Goal: Transaction & Acquisition: Purchase product/service

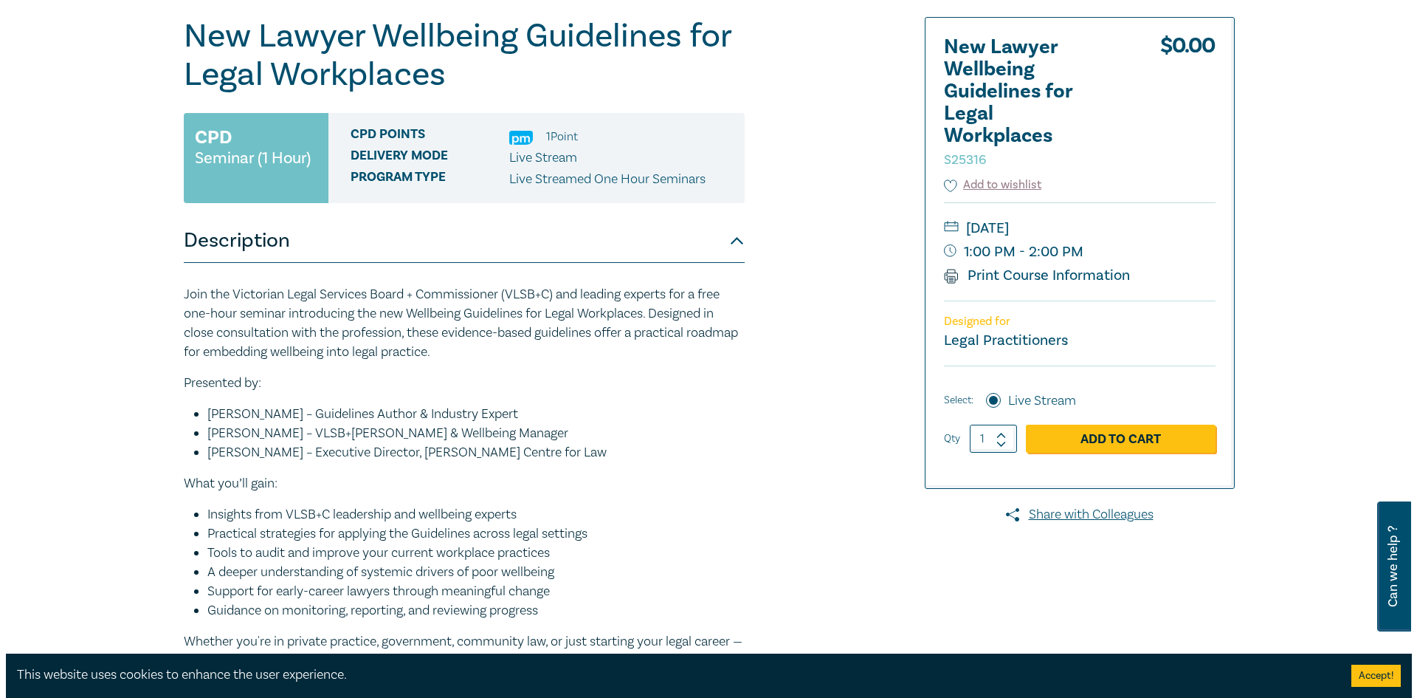
scroll to position [148, 0]
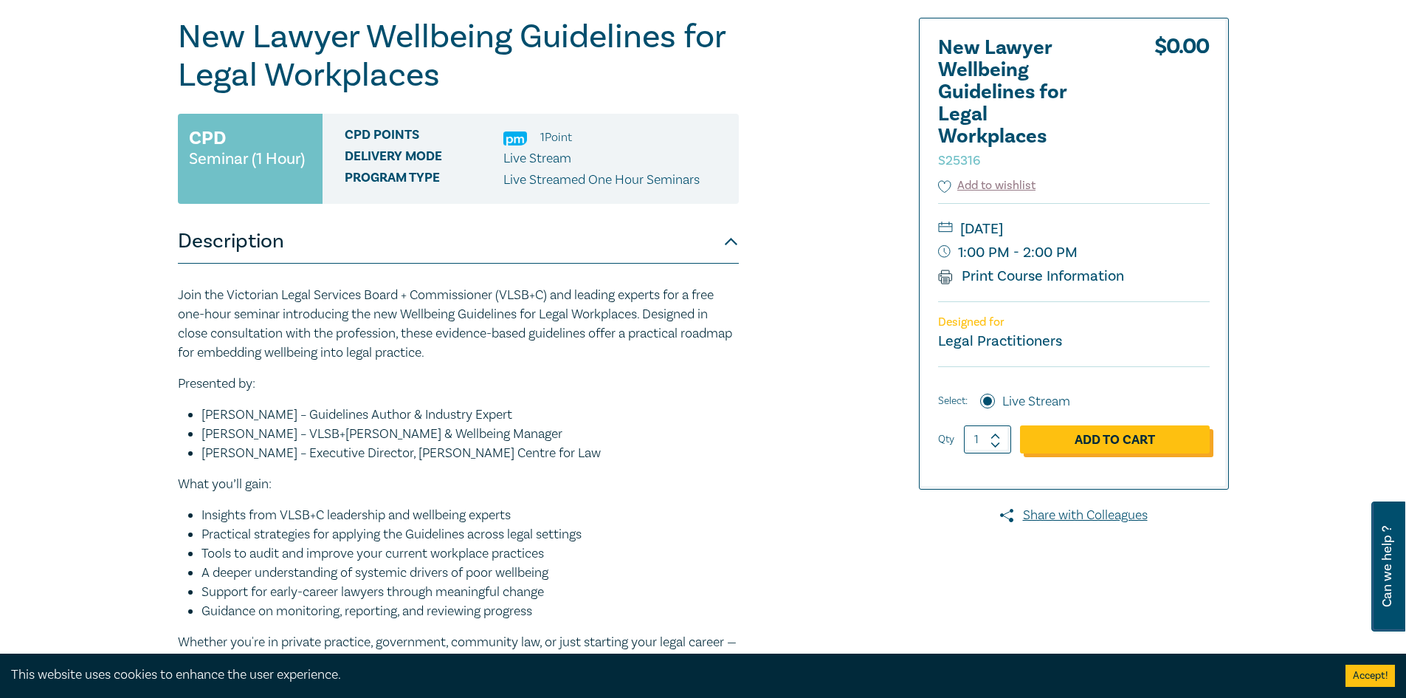
click at [1088, 441] on link "Add to Cart" at bounding box center [1115, 439] width 190 height 28
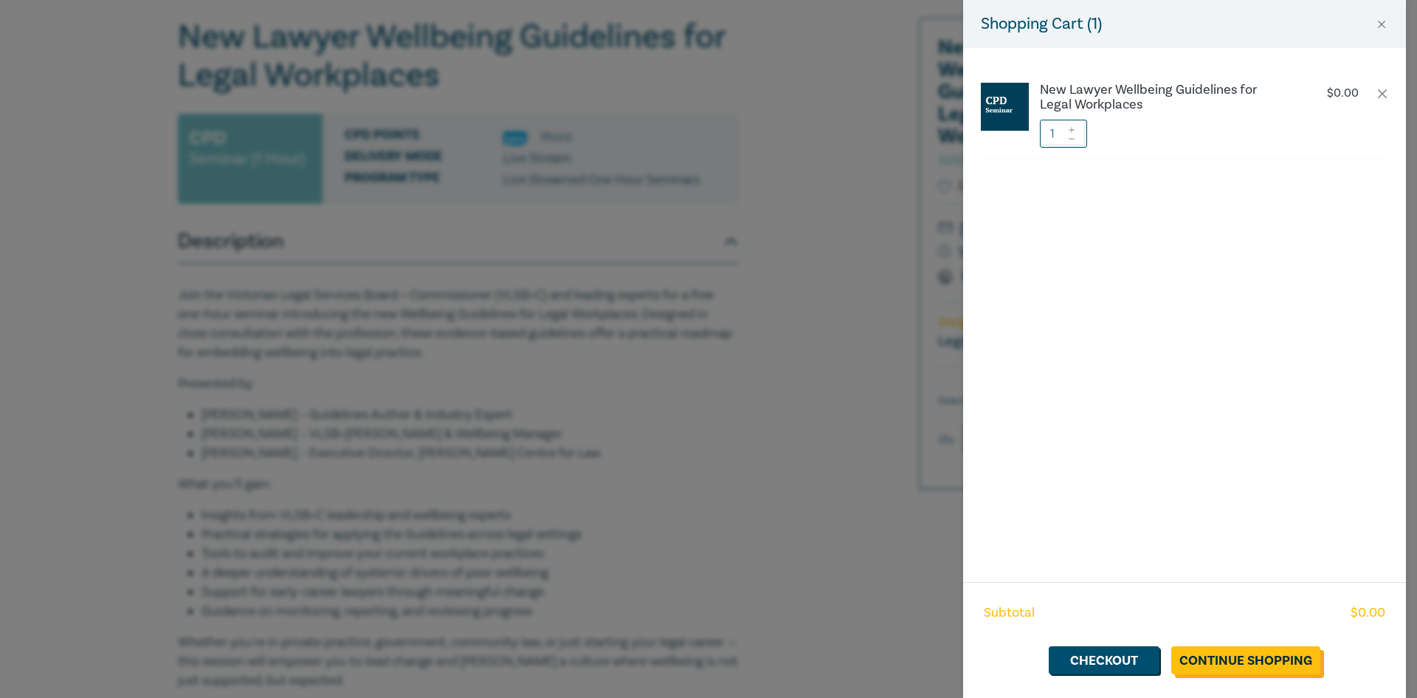
click at [1233, 660] on link "Continue Shopping" at bounding box center [1246, 660] width 149 height 28
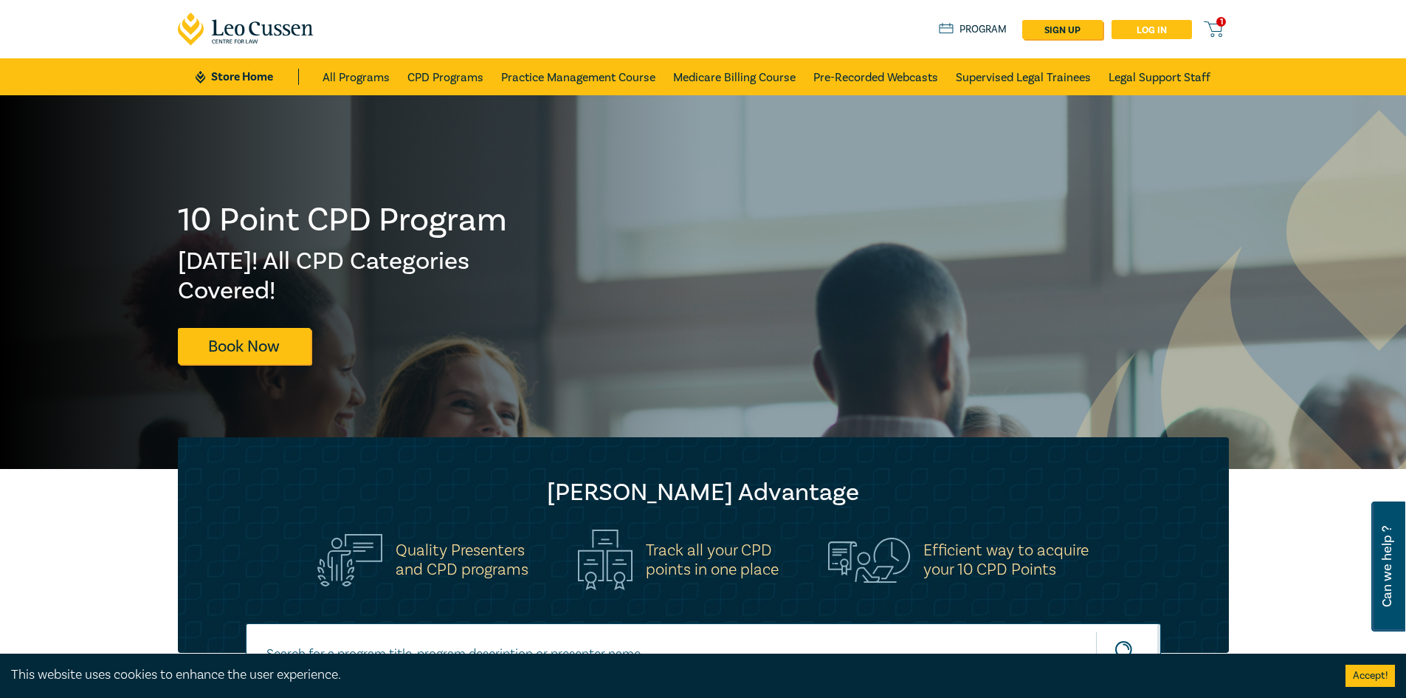
click at [1140, 32] on link "Log in" at bounding box center [1152, 29] width 80 height 19
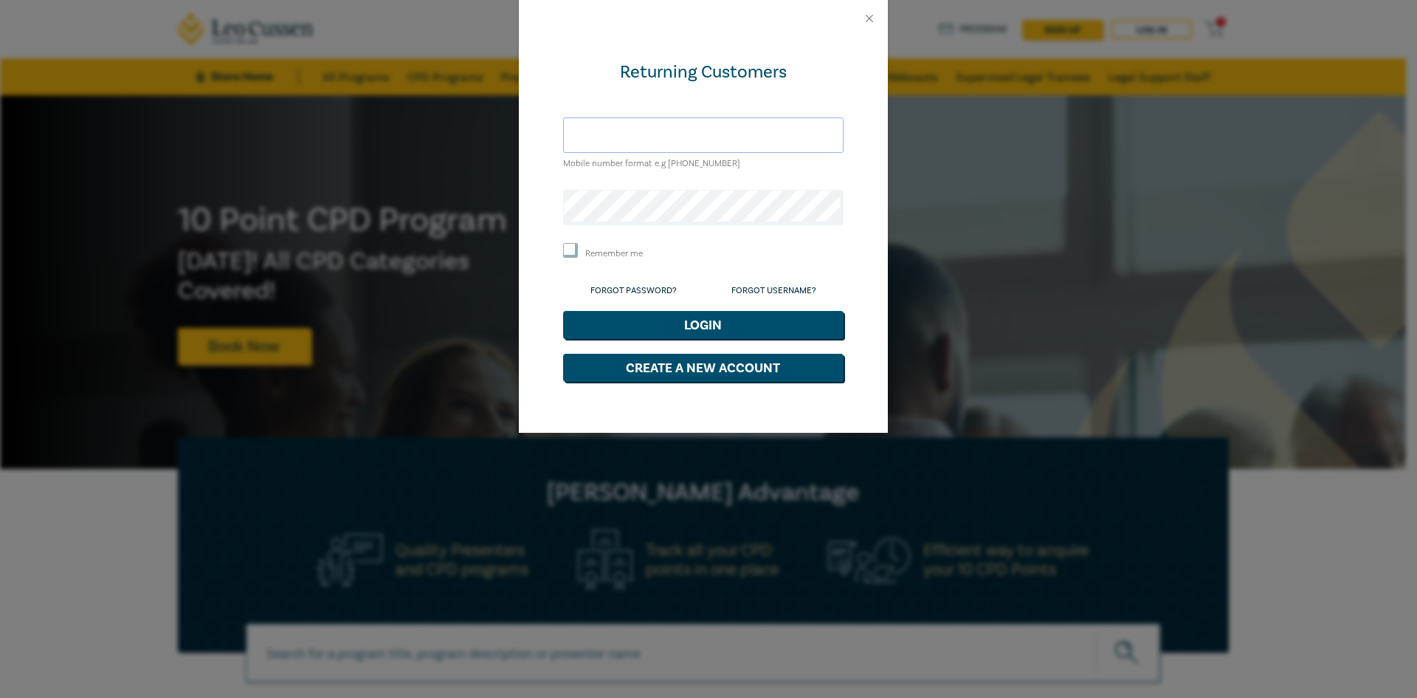
click at [624, 145] on input "text" at bounding box center [703, 134] width 281 height 35
type input "0409430330"
click at [563, 311] on button "Login" at bounding box center [703, 325] width 281 height 28
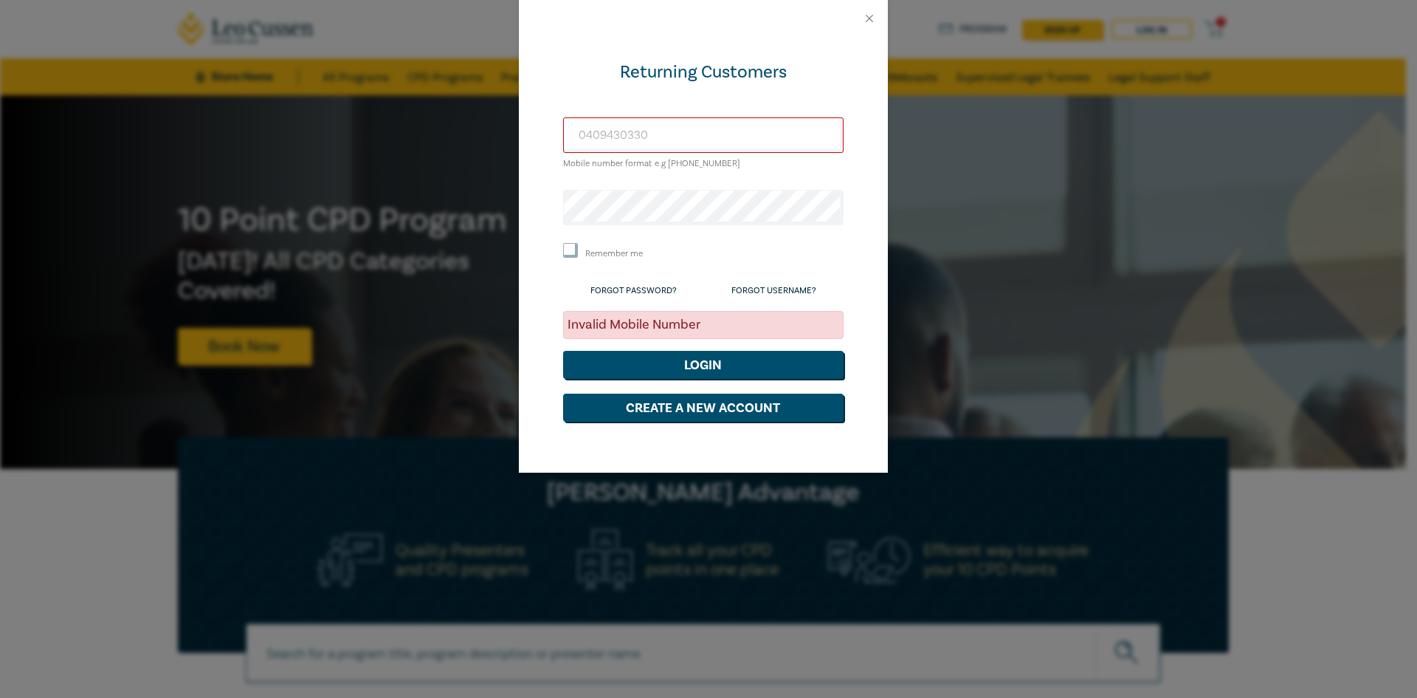
click at [633, 281] on li "Forgot Password?" at bounding box center [634, 289] width 86 height 19
click at [634, 292] on link "Forgot Password?" at bounding box center [634, 290] width 86 height 11
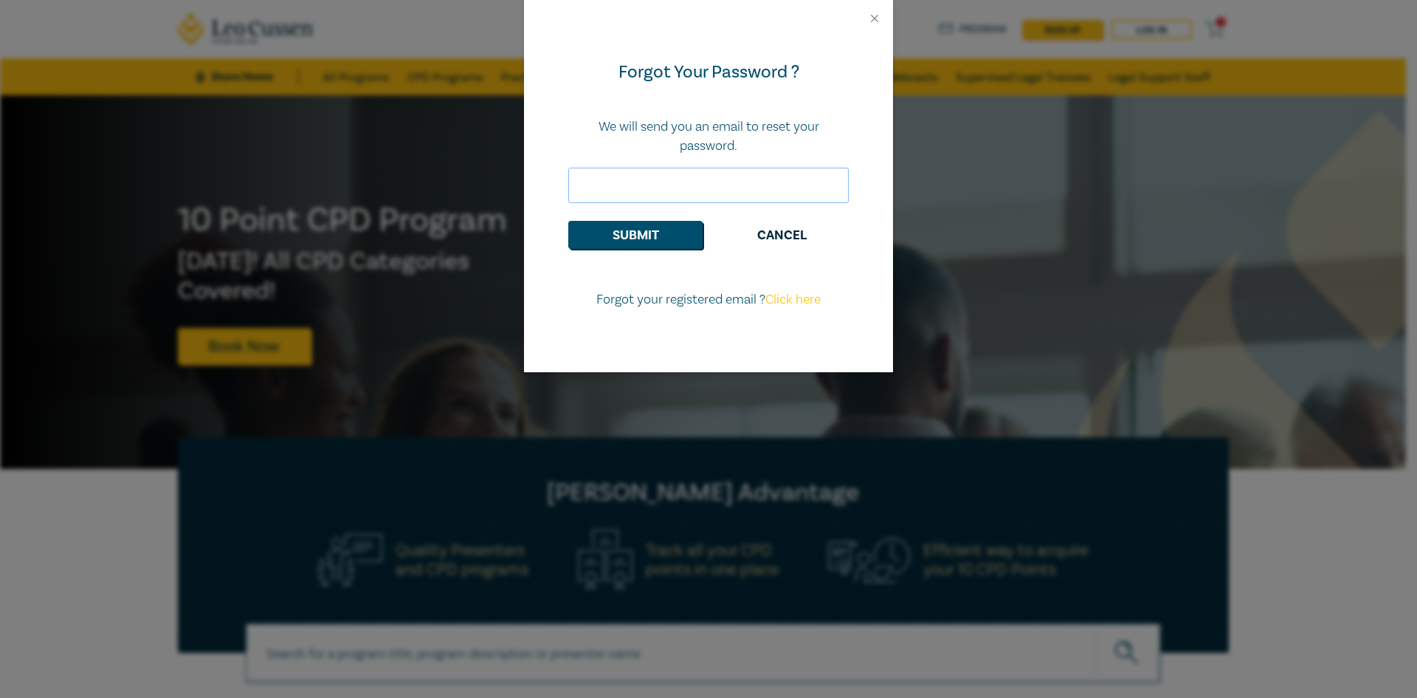
click at [643, 196] on input "email" at bounding box center [708, 185] width 281 height 35
type input "mbridges@grillohiggins.com.au"
click at [648, 233] on button "Submit" at bounding box center [635, 235] width 134 height 28
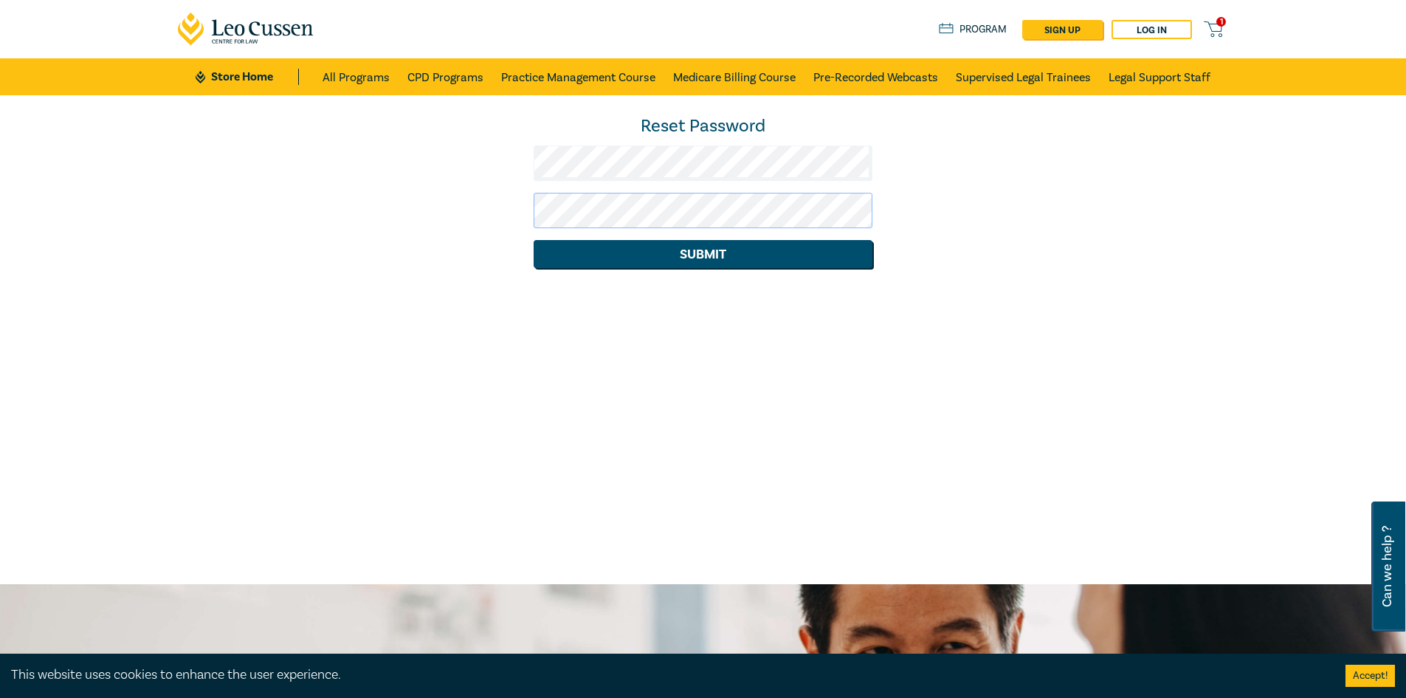
click at [534, 240] on button "Submit" at bounding box center [703, 254] width 339 height 28
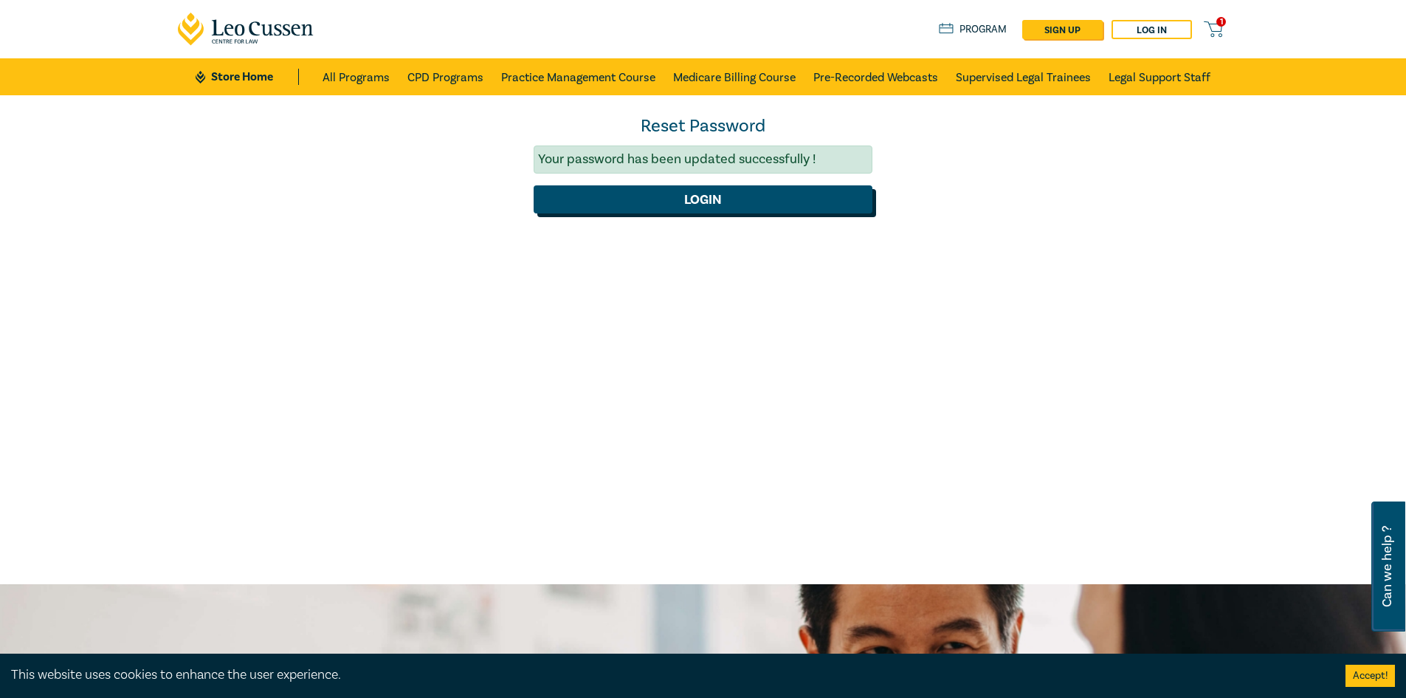
click at [759, 207] on button "Login" at bounding box center [703, 199] width 339 height 28
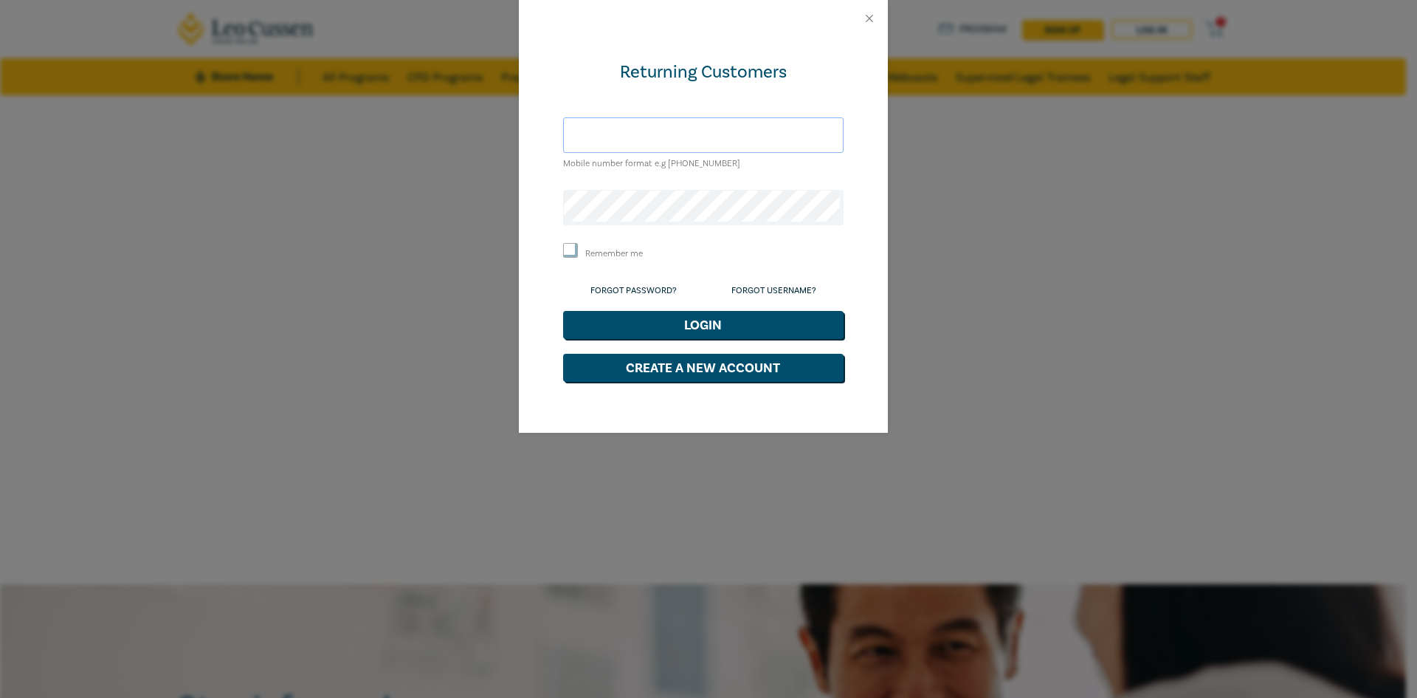
click at [675, 142] on input "text" at bounding box center [703, 134] width 281 height 35
type input "[EMAIL_ADDRESS][DOMAIN_NAME]"
click at [566, 249] on input "Remember me" at bounding box center [570, 250] width 15 height 15
checkbox input "true"
click at [723, 337] on button "Login" at bounding box center [703, 325] width 281 height 28
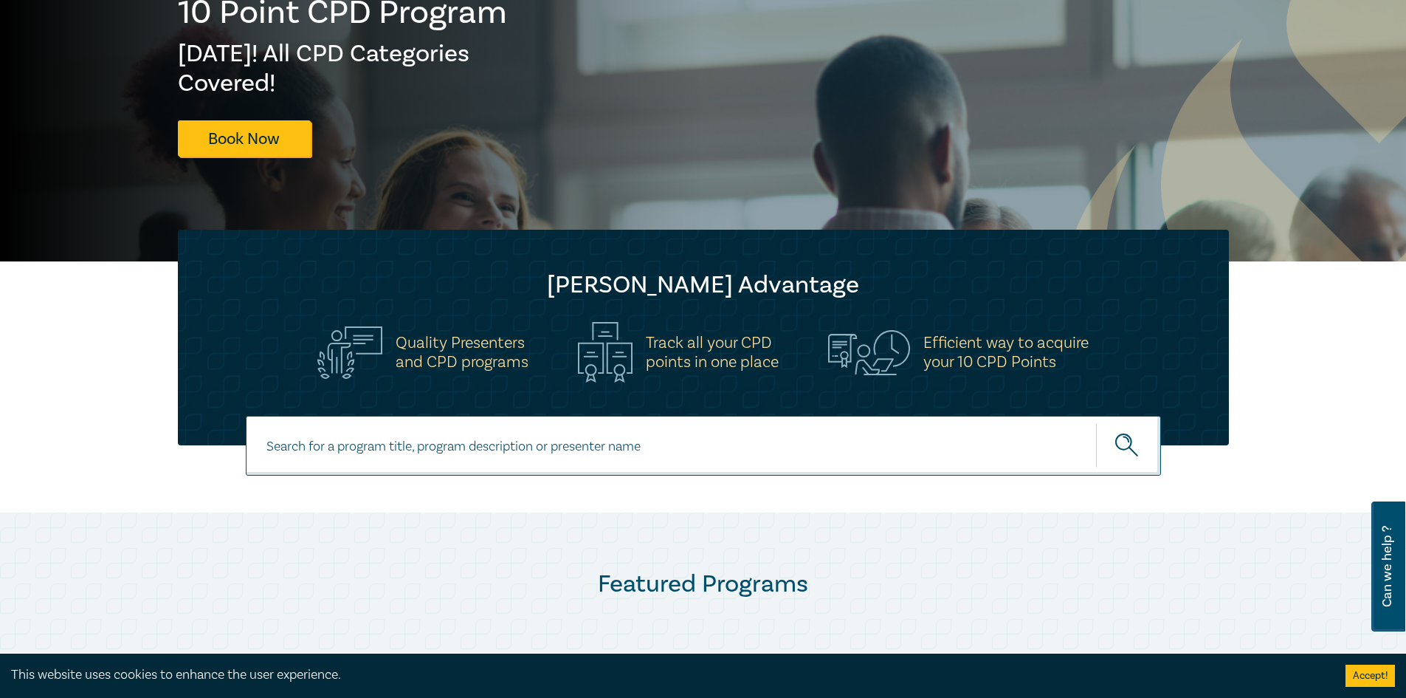
scroll to position [221, 0]
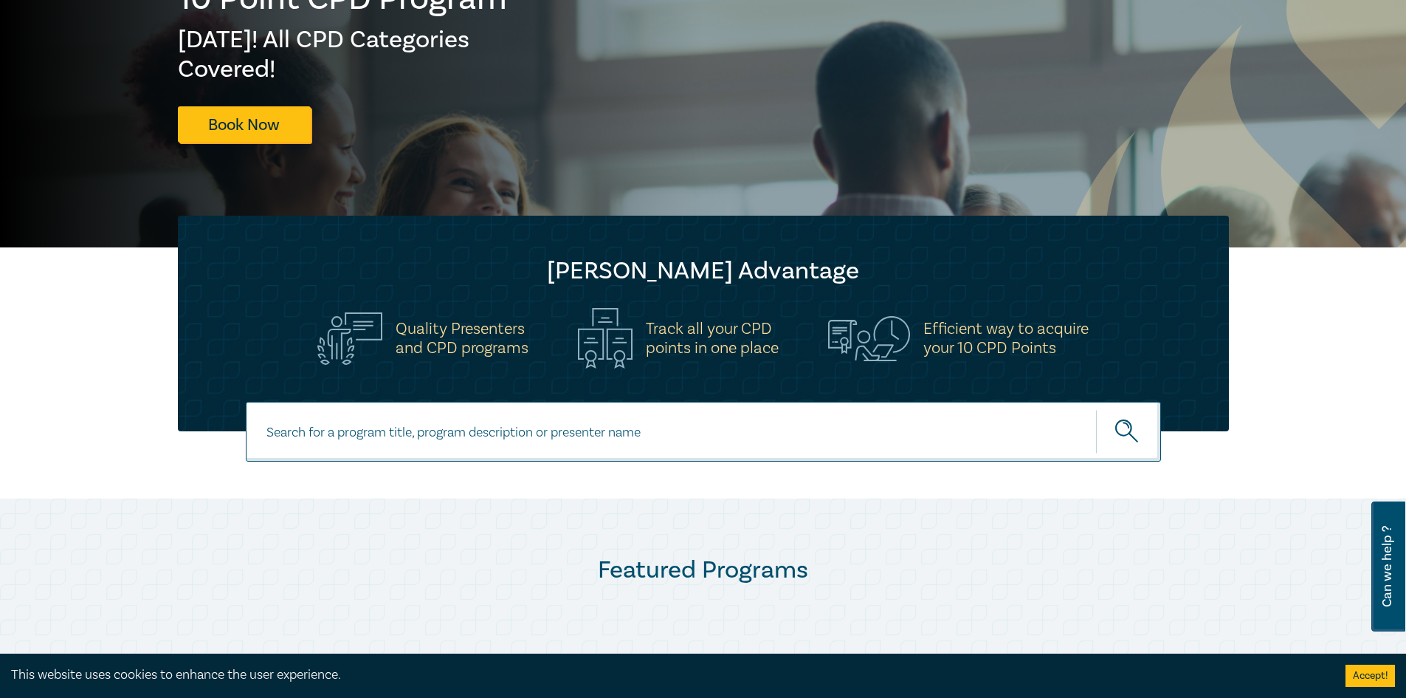
click at [444, 436] on input at bounding box center [703, 432] width 915 height 60
type input "wellbeing"
click at [1096, 409] on button "submit" at bounding box center [1128, 431] width 65 height 45
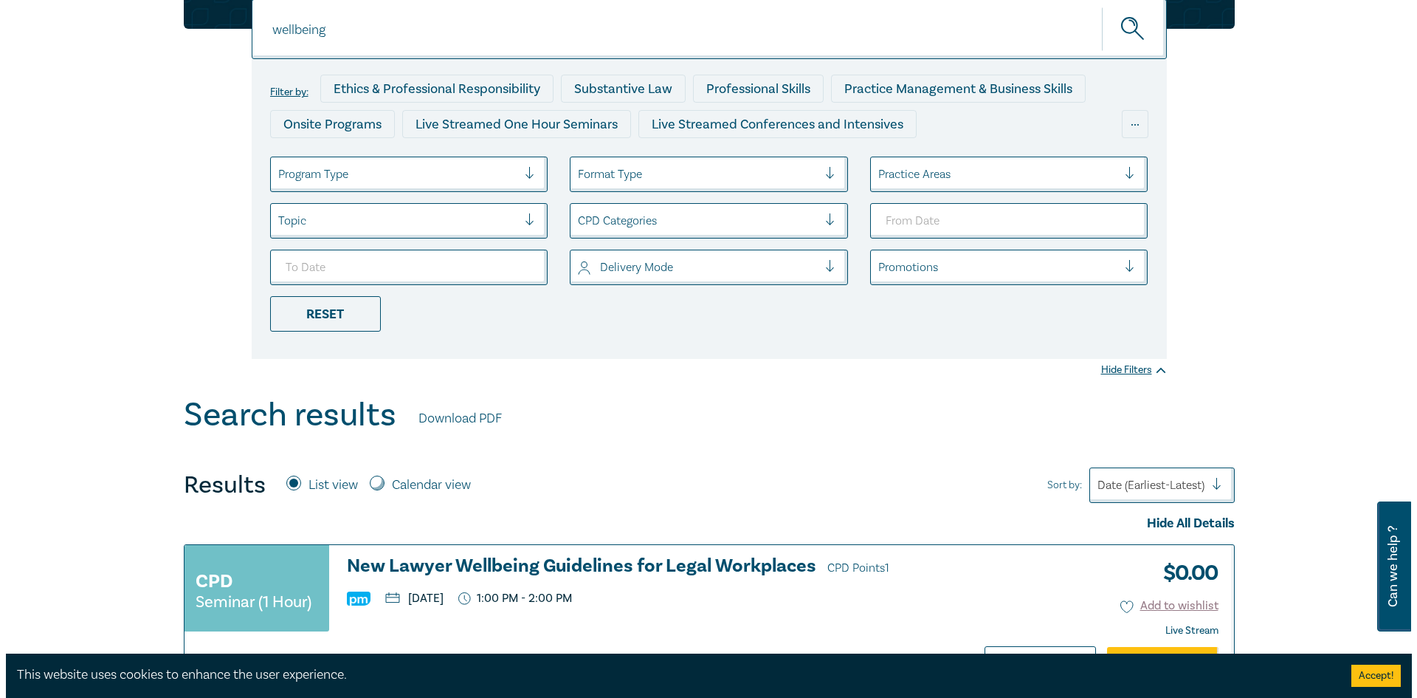
scroll to position [221, 0]
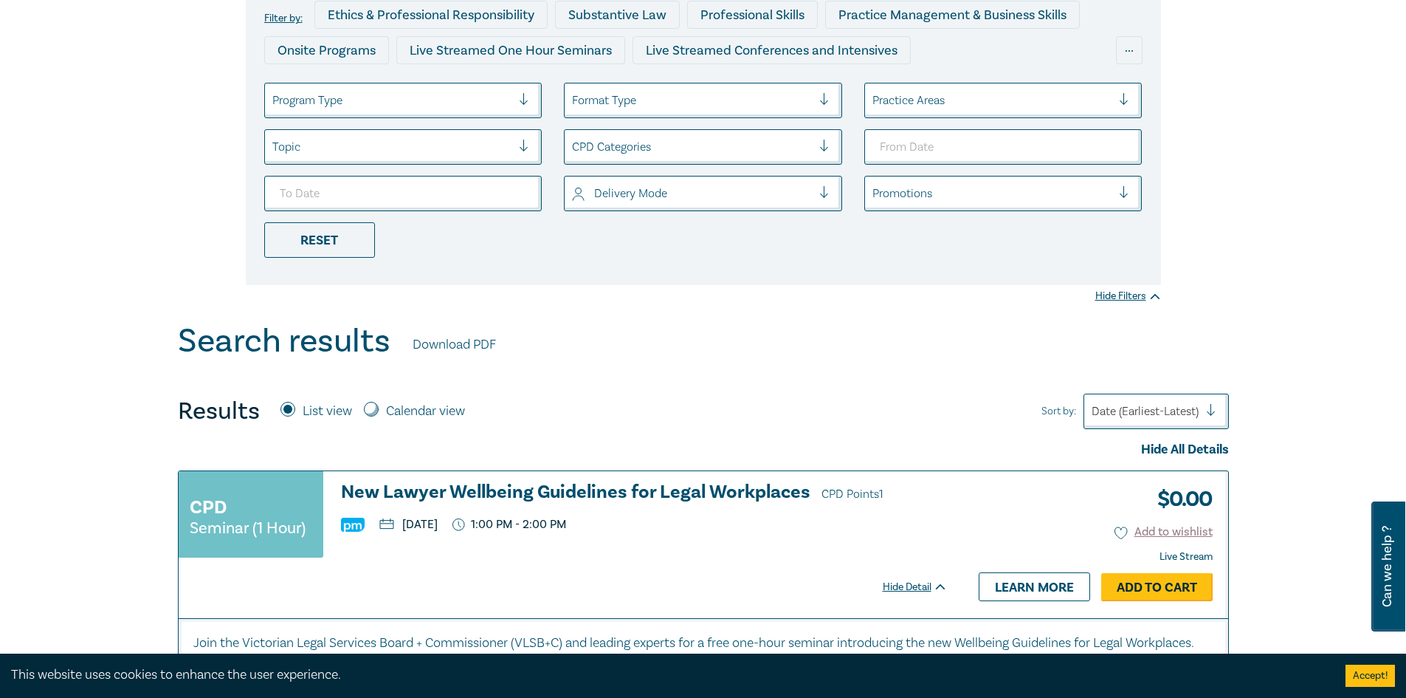
click at [1164, 585] on link "Add to Cart" at bounding box center [1156, 587] width 111 height 28
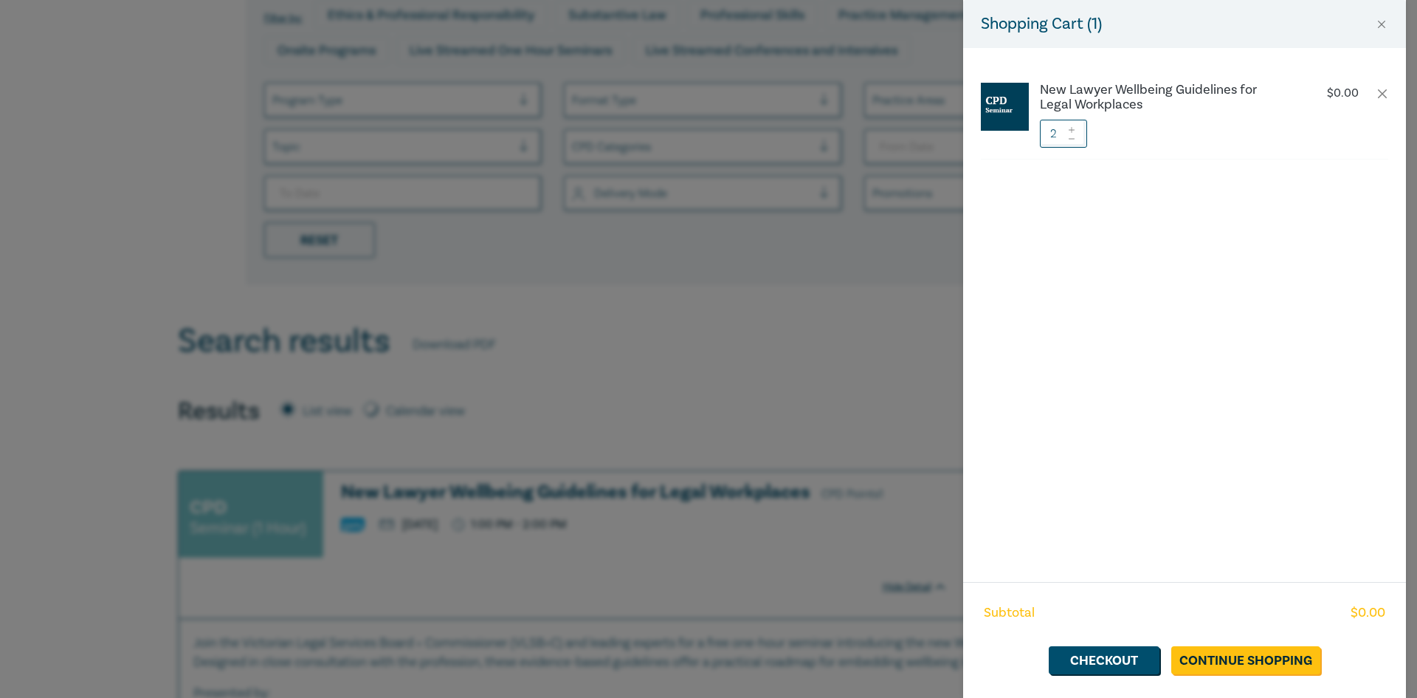
click at [1076, 134] on span at bounding box center [1072, 138] width 10 height 9
click at [1116, 661] on link "Checkout" at bounding box center [1104, 660] width 111 height 28
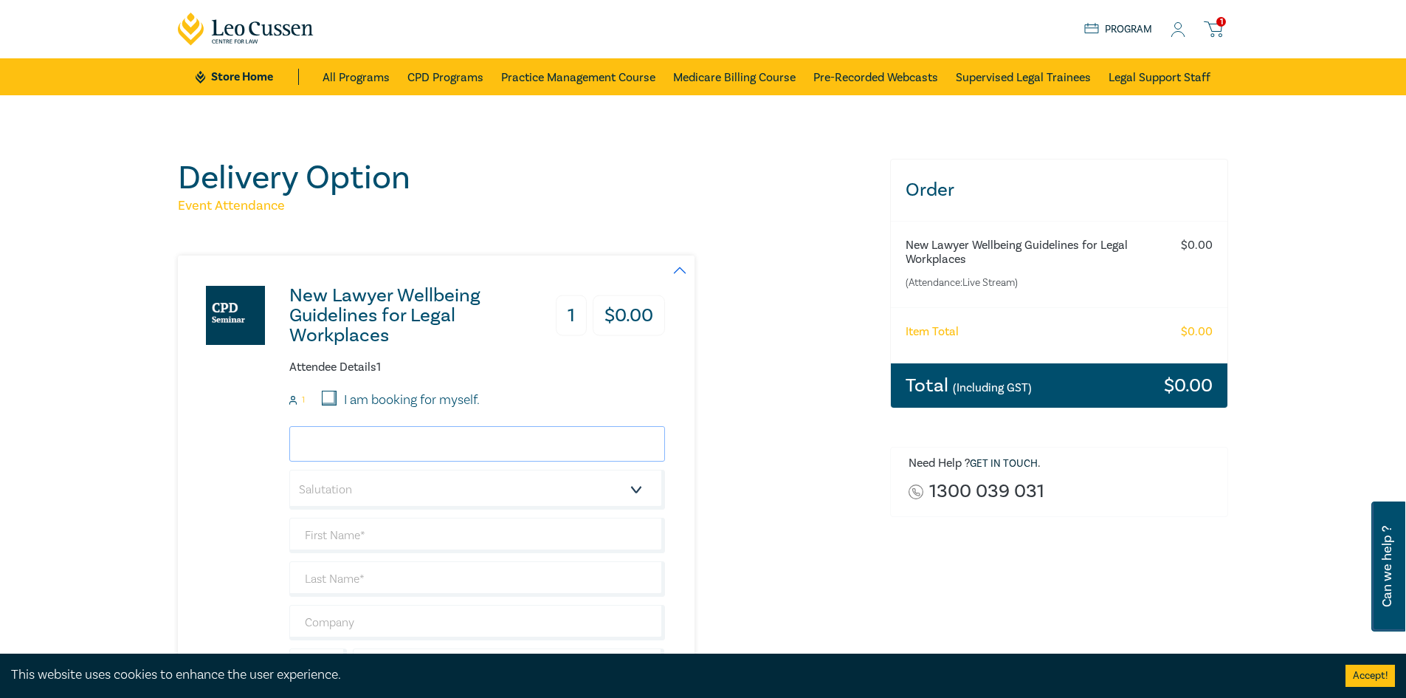
click at [365, 454] on input "email" at bounding box center [477, 443] width 376 height 35
type input "mbridges@grillohiggins.com.au"
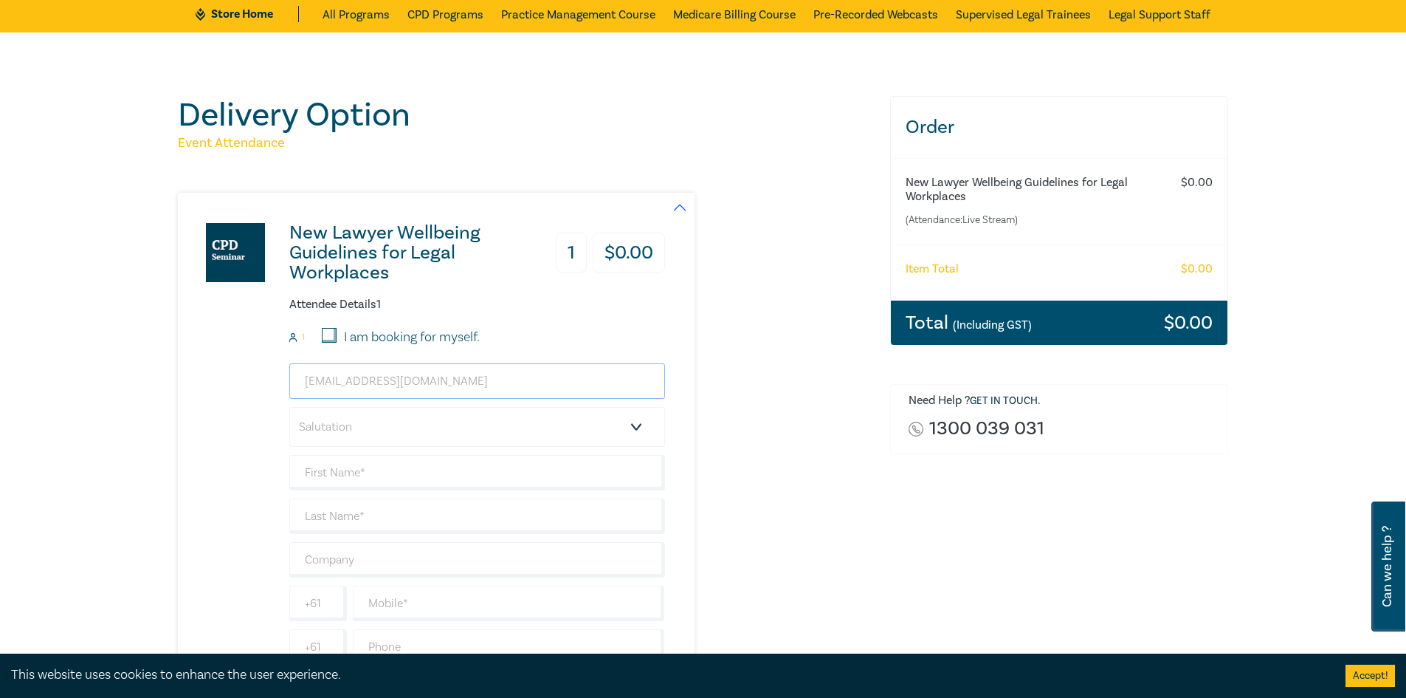
scroll to position [148, 0]
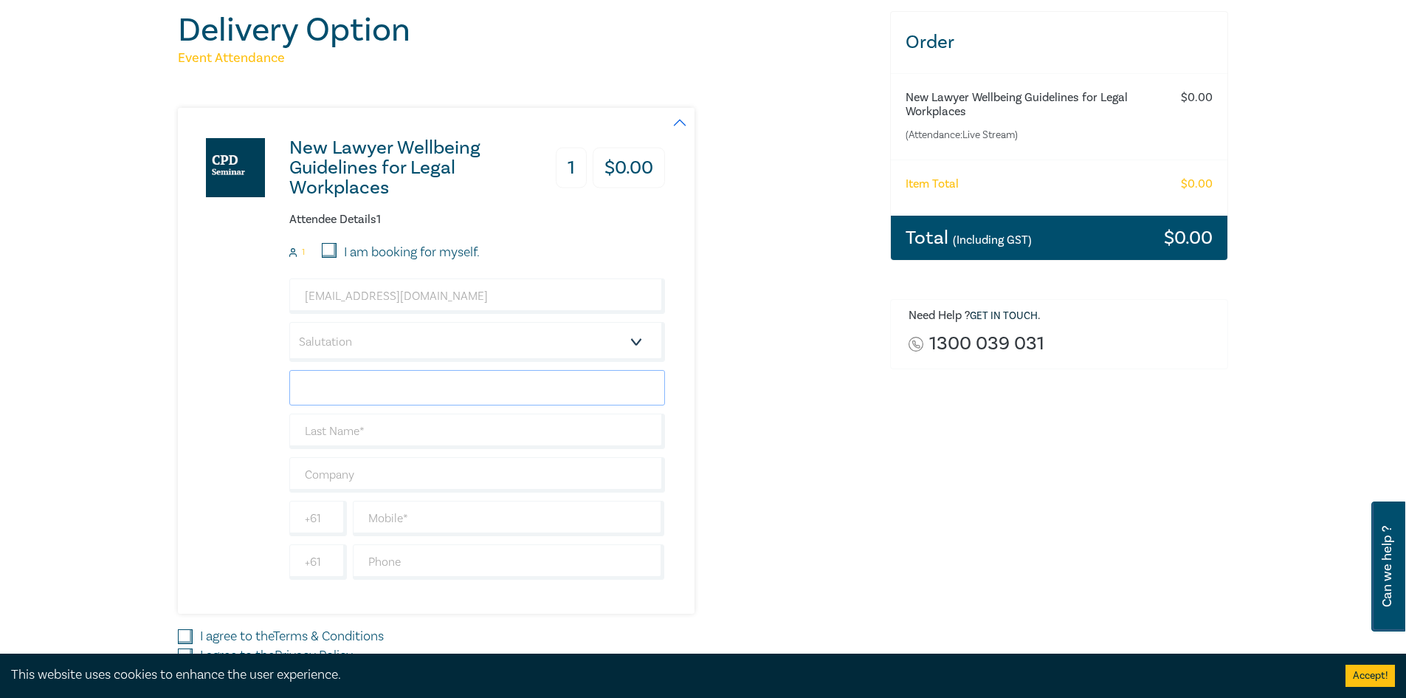
click at [362, 380] on input "text" at bounding box center [477, 387] width 376 height 35
type input "[PERSON_NAME]"
type input "Bridges"
type input "0409430330"
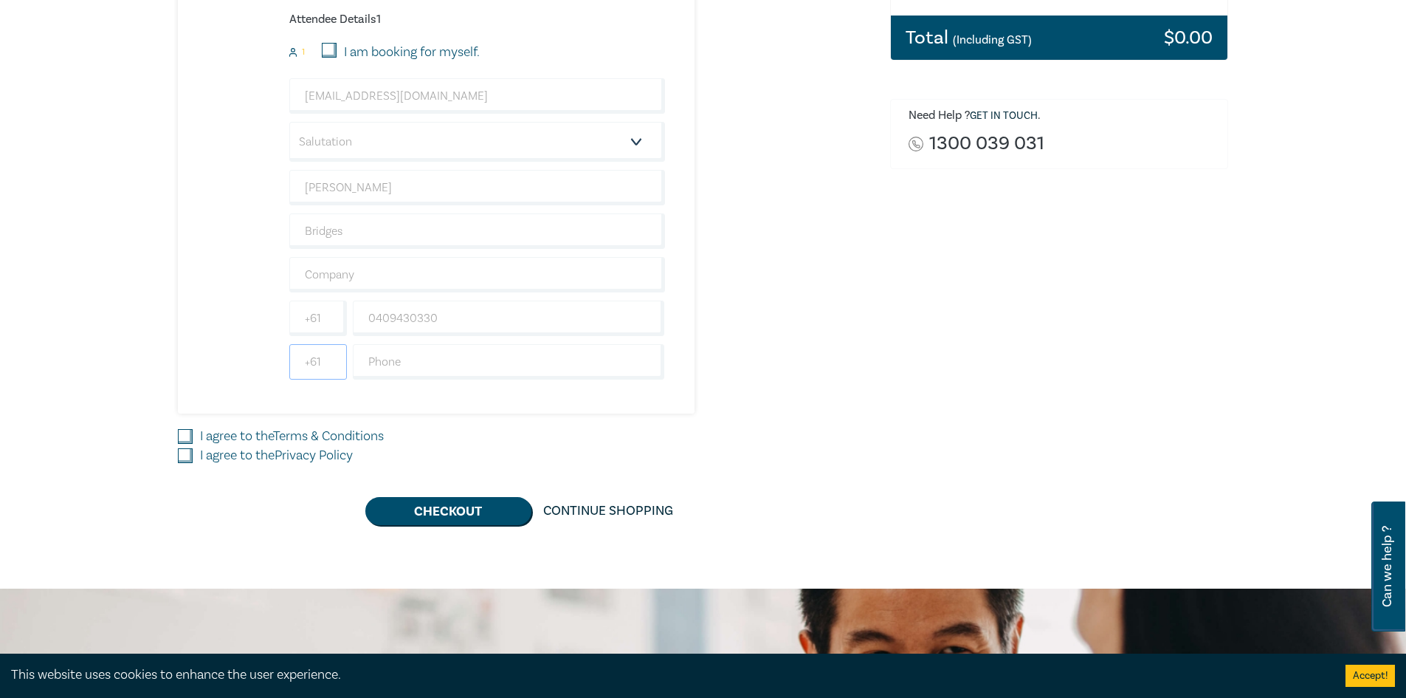
scroll to position [369, 0]
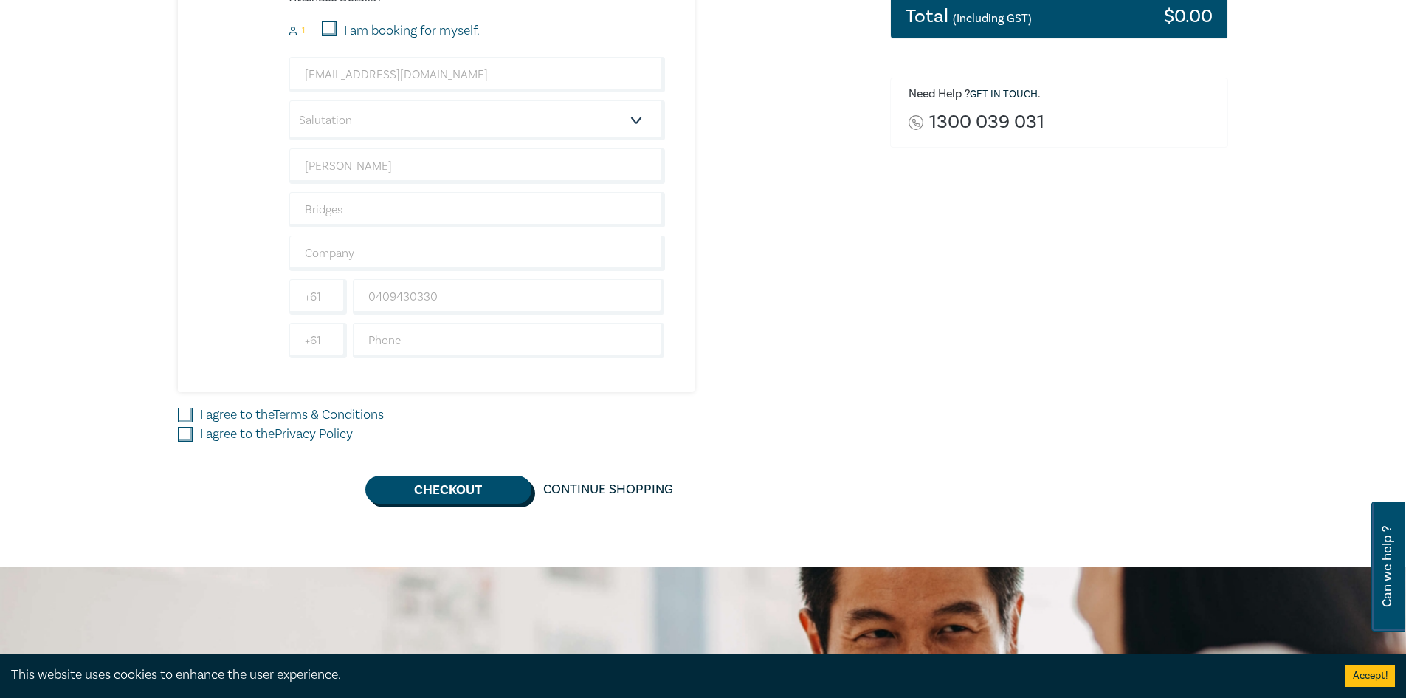
click at [478, 494] on button "Checkout" at bounding box center [448, 489] width 166 height 28
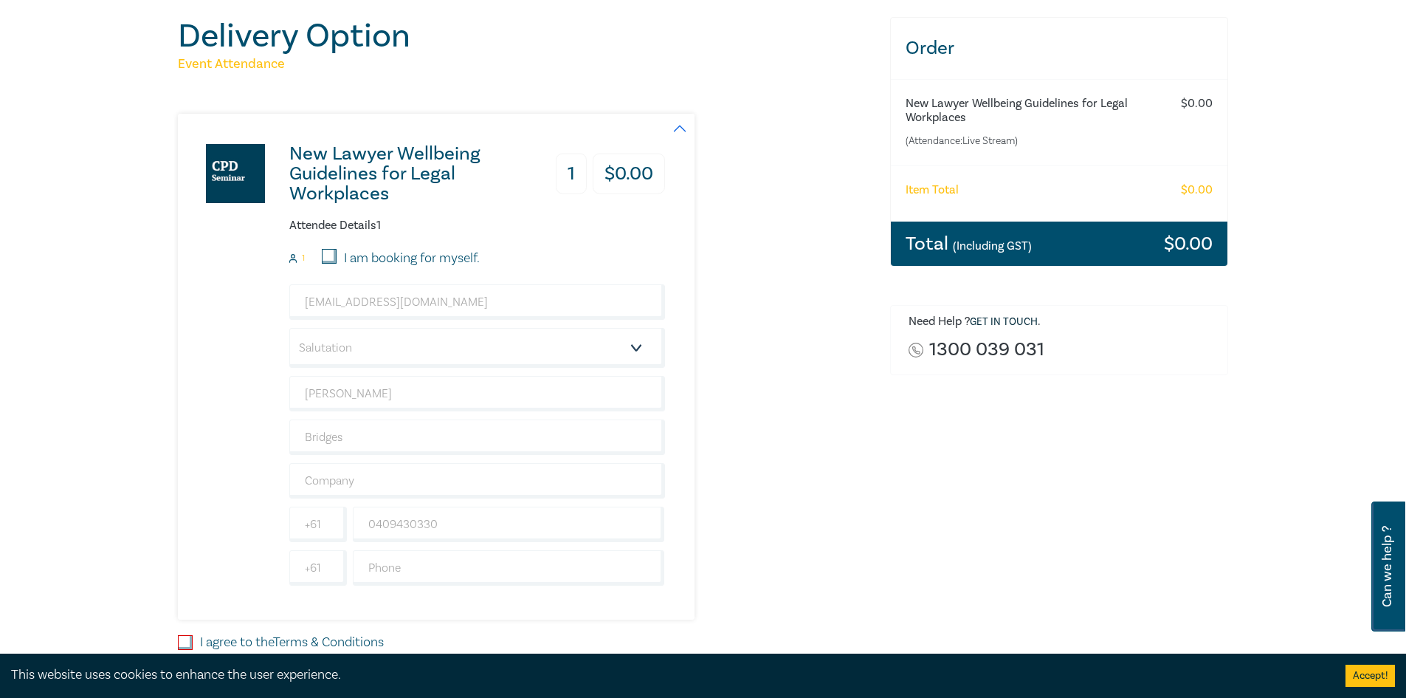
scroll to position [74, 0]
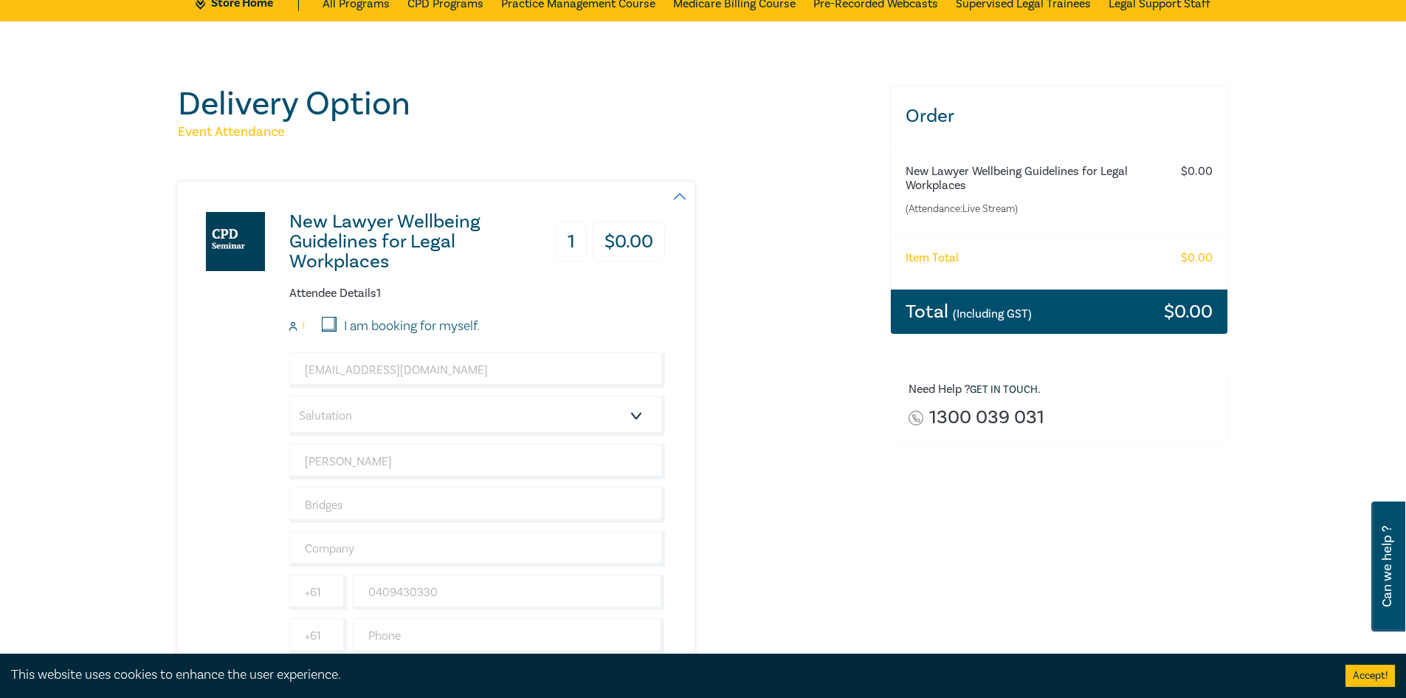
click at [331, 324] on input "I am booking for myself." at bounding box center [329, 324] width 15 height 15
checkbox input "true"
type input "GrilloHiggins"
type input "409430330"
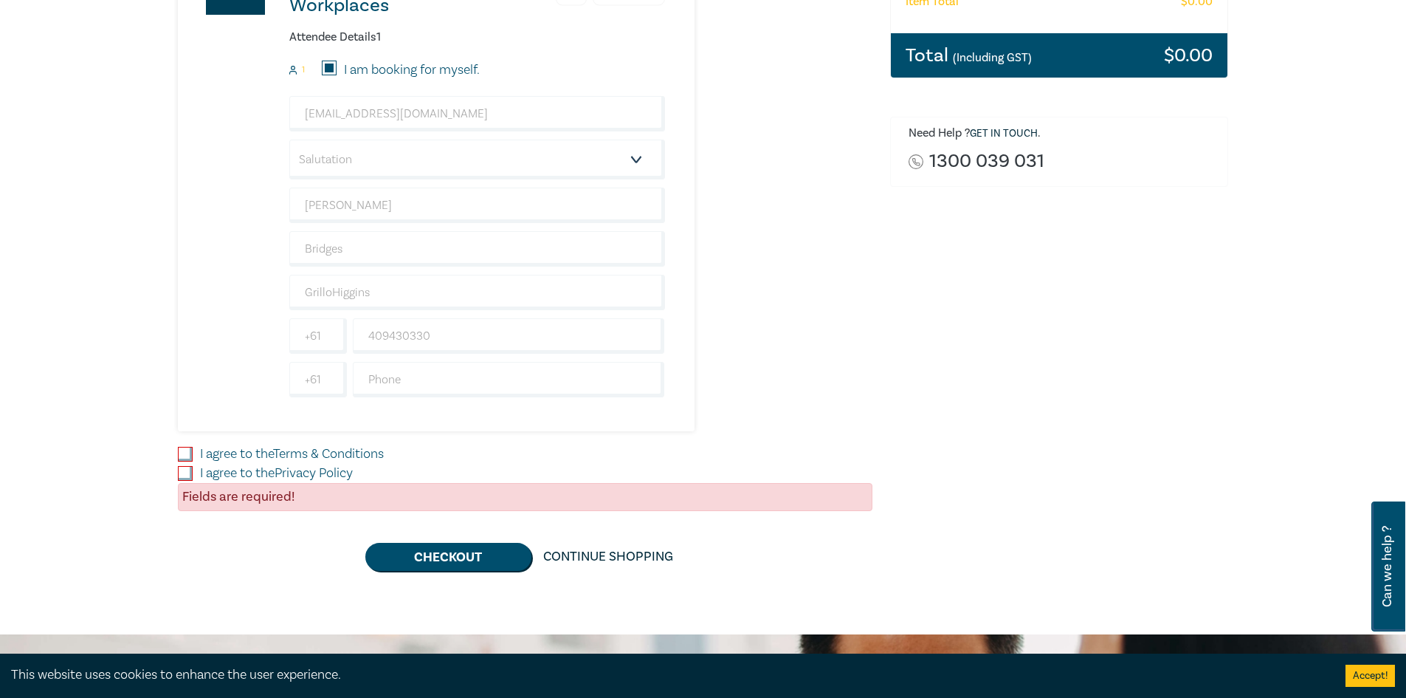
scroll to position [443, 0]
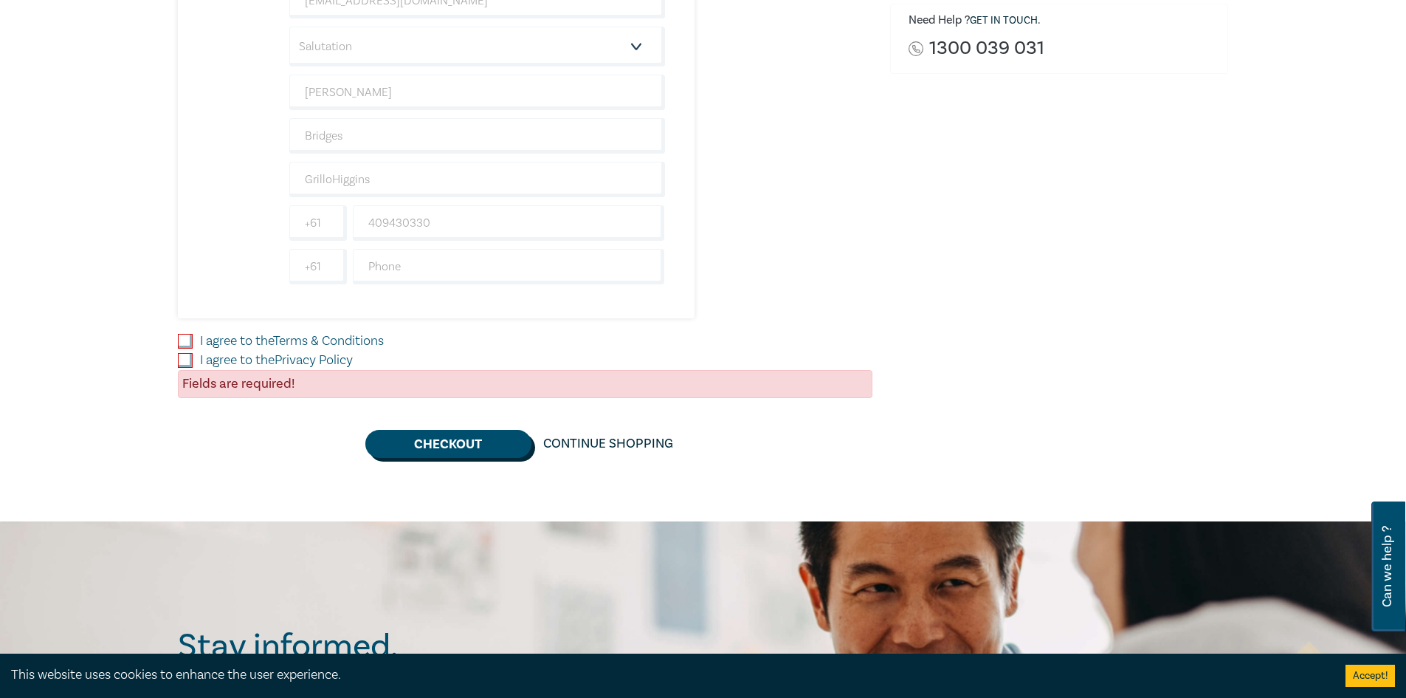
click at [469, 451] on button "Checkout" at bounding box center [448, 444] width 166 height 28
click at [178, 343] on input "I agree to the Terms & Conditions" at bounding box center [185, 341] width 15 height 15
checkbox input "true"
click at [188, 352] on div "I agree to the Privacy Policy" at bounding box center [525, 360] width 695 height 19
click at [191, 361] on input "I agree to the Privacy Policy" at bounding box center [185, 360] width 15 height 15
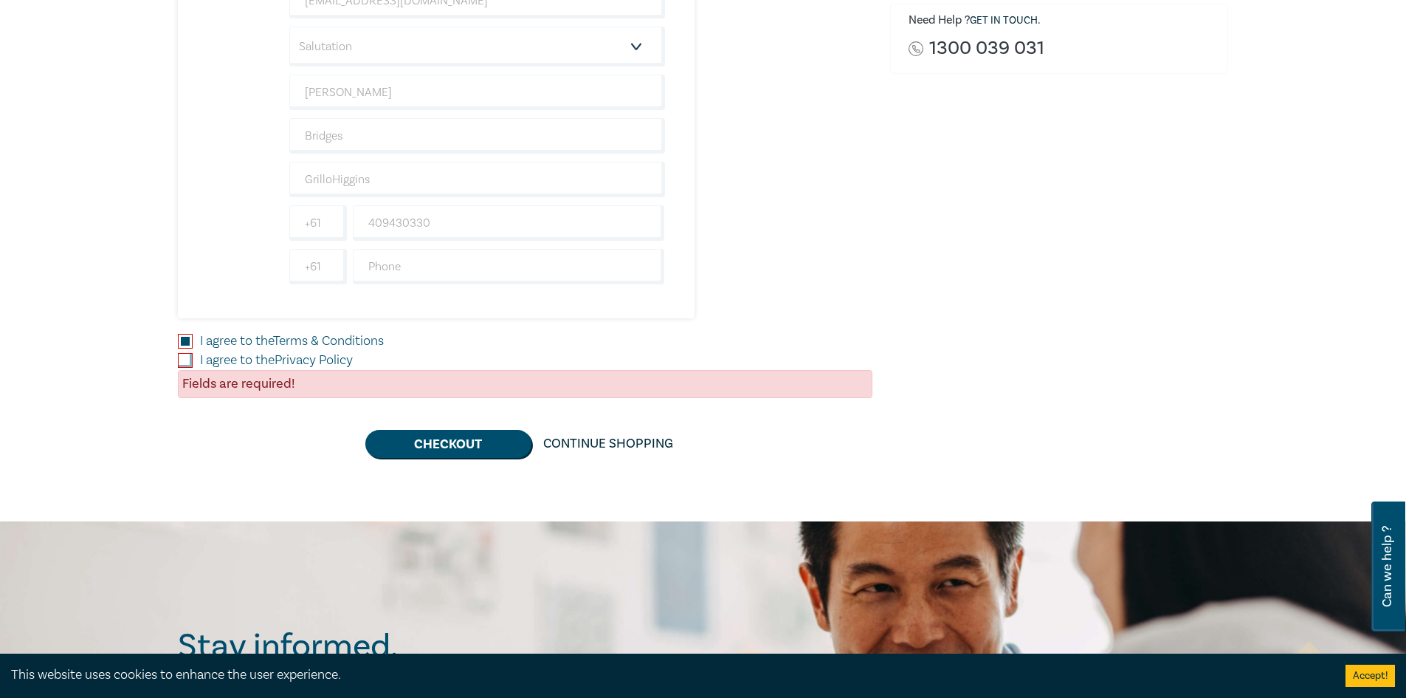
checkbox input "true"
click at [452, 448] on button "Checkout" at bounding box center [448, 444] width 166 height 28
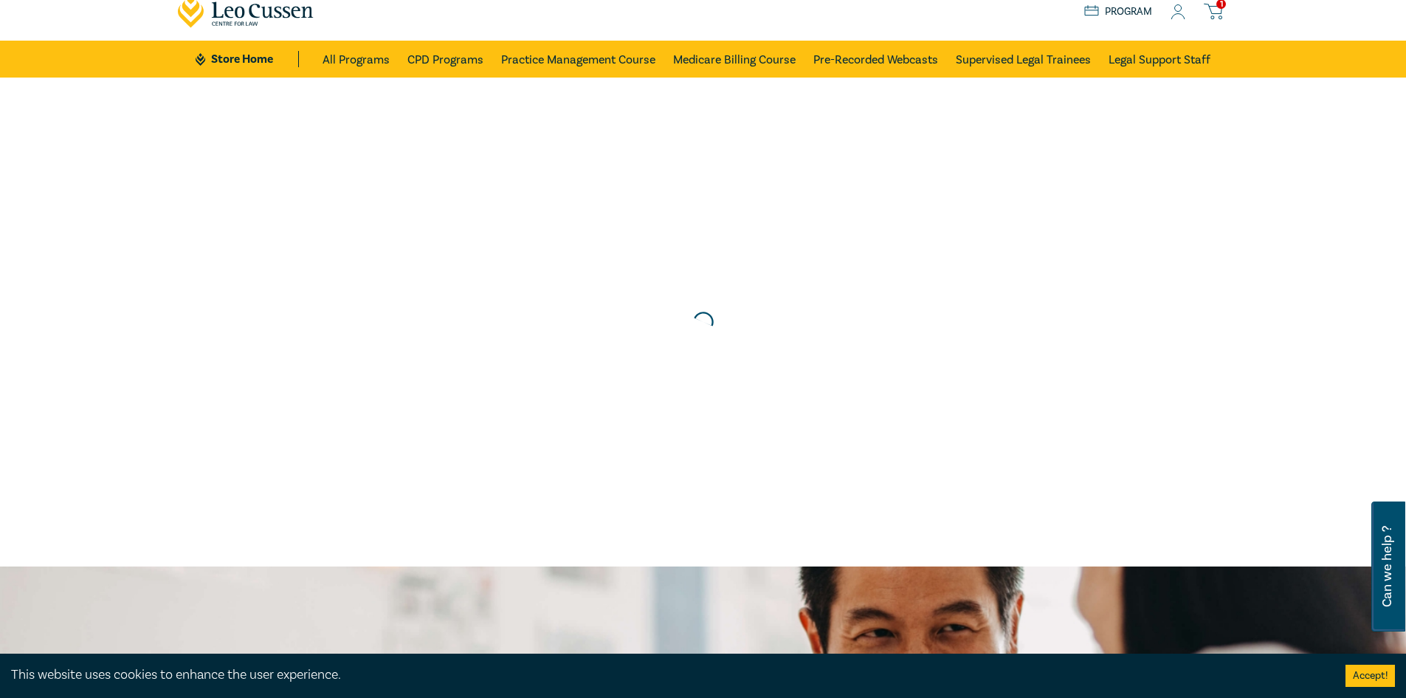
scroll to position [0, 0]
